Goal: Information Seeking & Learning: Understand process/instructions

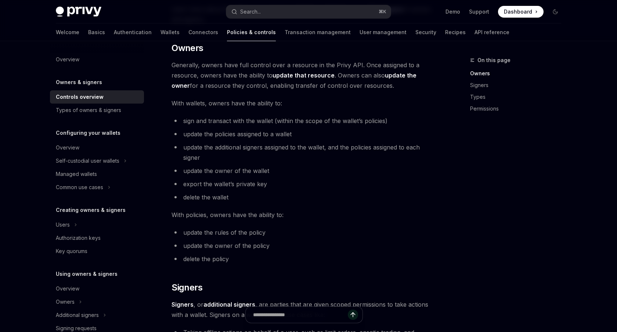
scroll to position [199, 0]
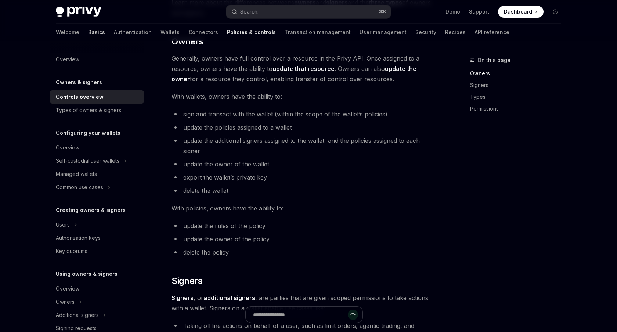
click at [88, 34] on link "Basics" at bounding box center [96, 33] width 17 height 18
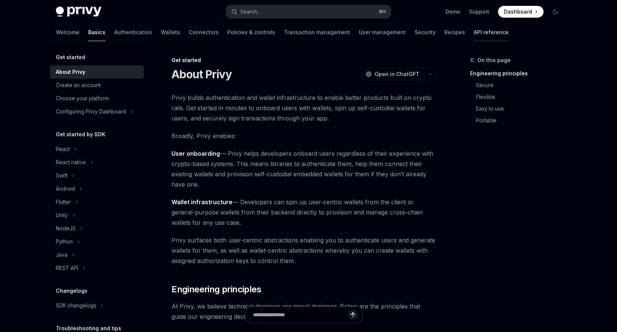
click at [474, 29] on link "API reference" at bounding box center [491, 33] width 35 height 18
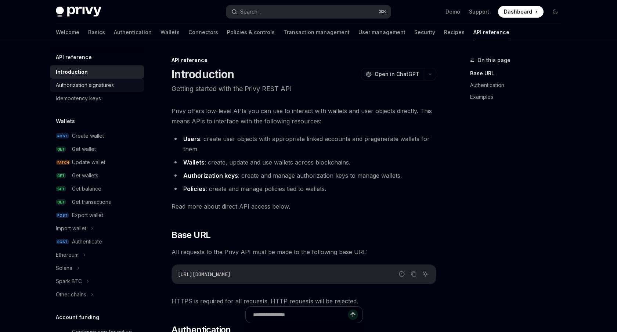
click at [97, 84] on div "Authorization signatures" at bounding box center [85, 85] width 58 height 9
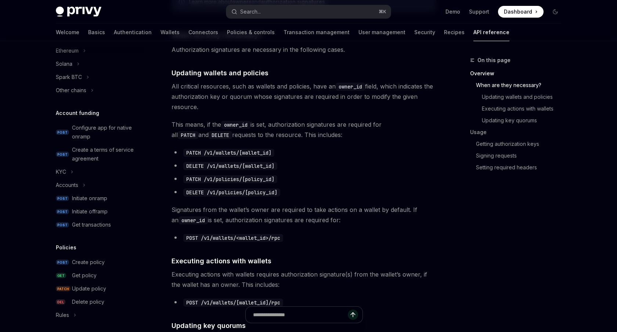
scroll to position [268, 0]
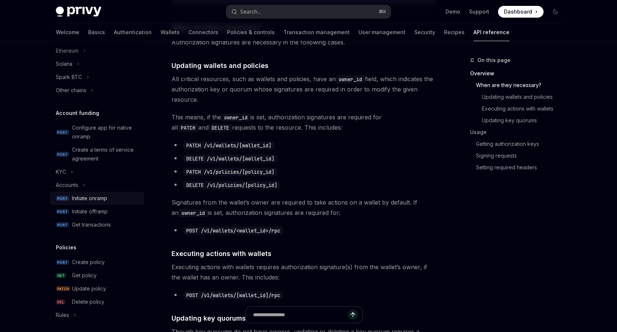
click at [111, 199] on div "Initiate onramp" at bounding box center [106, 198] width 68 height 9
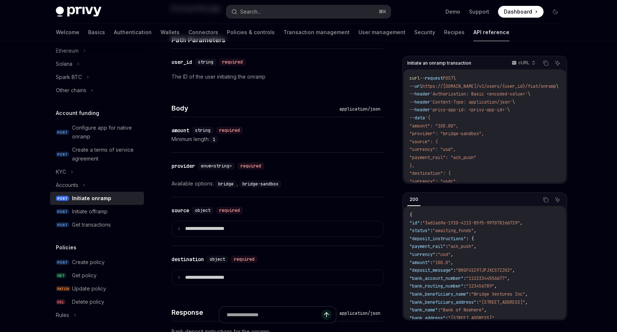
type textarea "*"
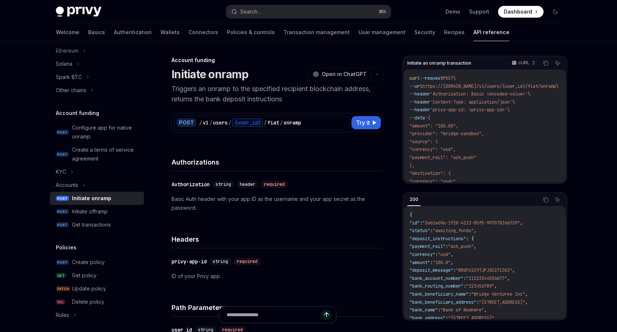
click at [215, 88] on p "Triggers an onramp to the specified recipient blockchain address, returns the b…" at bounding box center [278, 94] width 212 height 21
copy p "onramp"
click at [258, 219] on div "​ Authorization string header required Basic Auth header with your app ID as th…" at bounding box center [278, 196] width 212 height 50
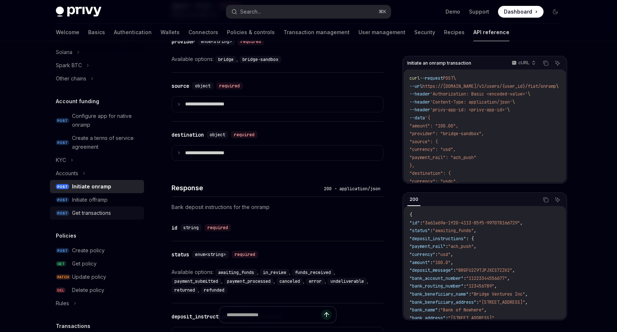
scroll to position [220, 0]
